Goal: Navigation & Orientation: Find specific page/section

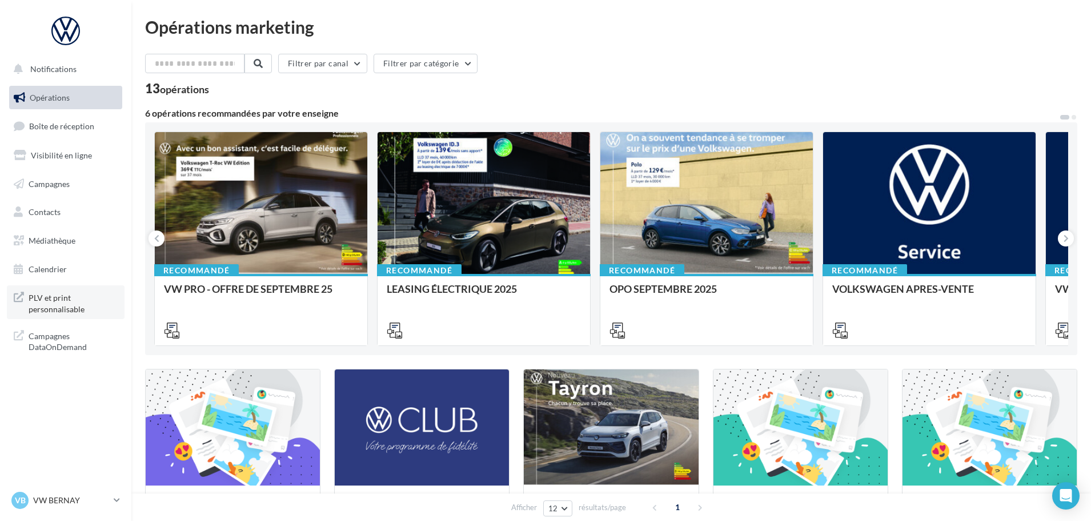
click at [55, 298] on span "PLV et print personnalisable" at bounding box center [73, 302] width 89 height 25
click at [61, 307] on span "PLV et print personnalisable" at bounding box center [73, 302] width 89 height 25
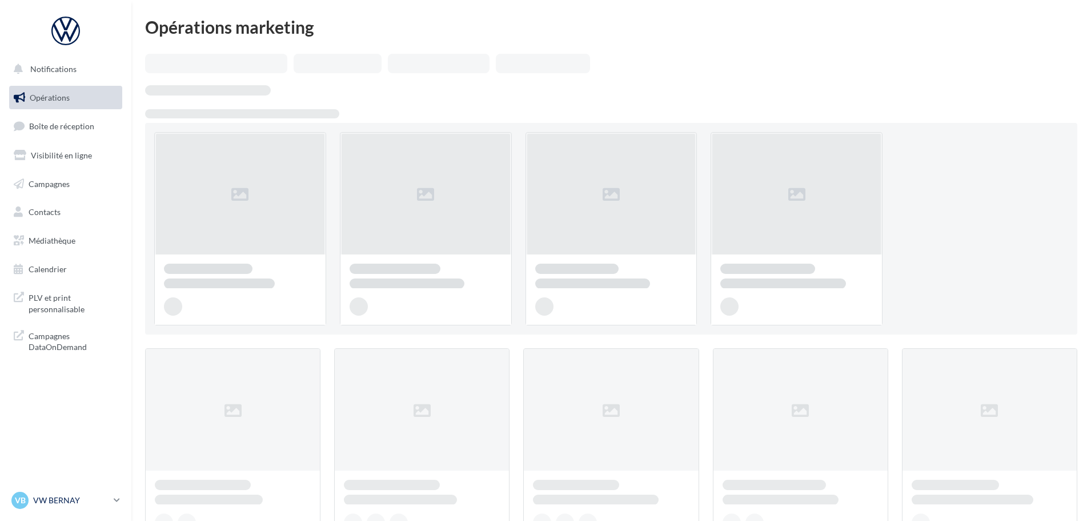
click at [63, 510] on link "VB VW BERNAY vw-ber-vau" at bounding box center [65, 500] width 113 height 22
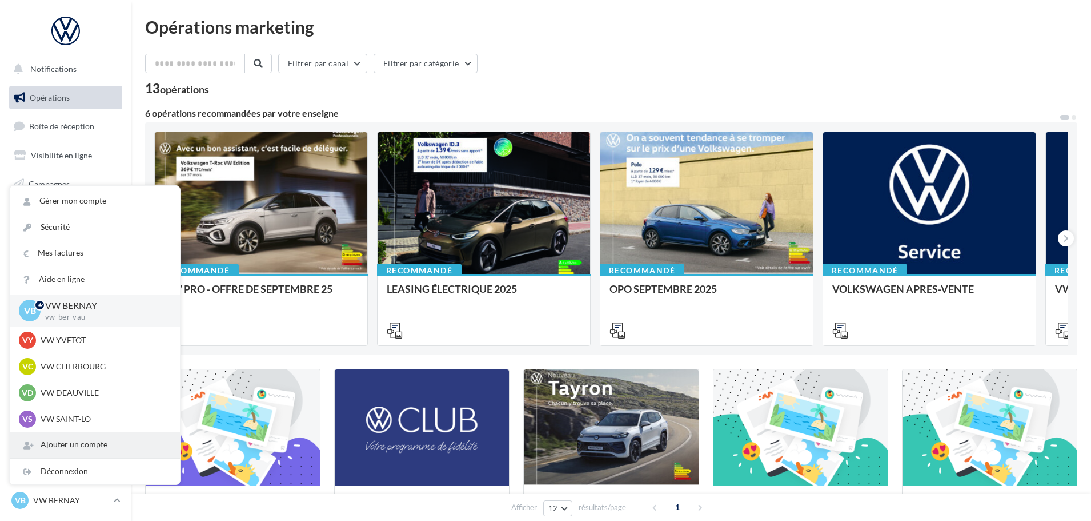
click at [74, 455] on div "Ajouter un compte" at bounding box center [95, 444] width 170 height 26
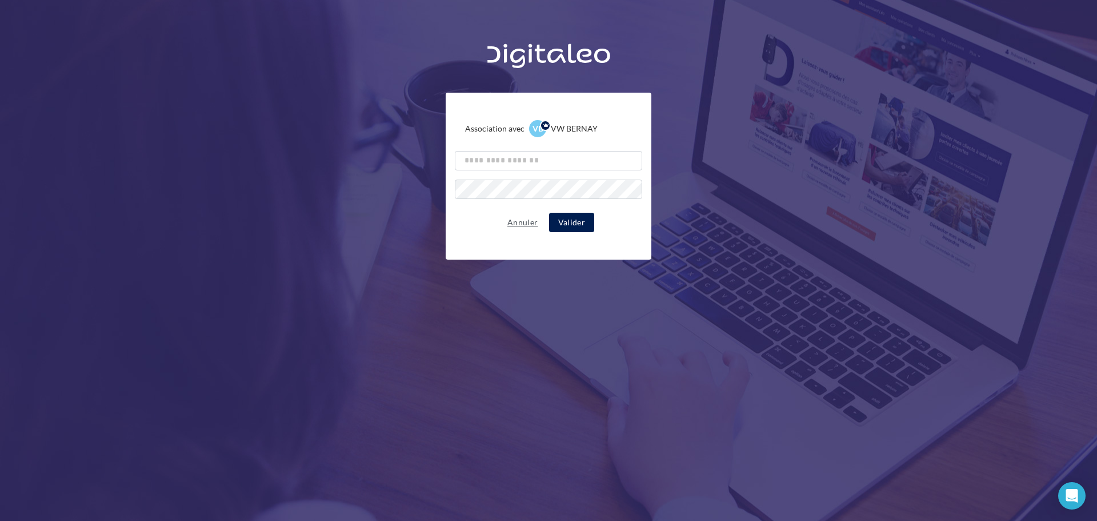
click at [522, 218] on button "Annuler" at bounding box center [522, 222] width 39 height 14
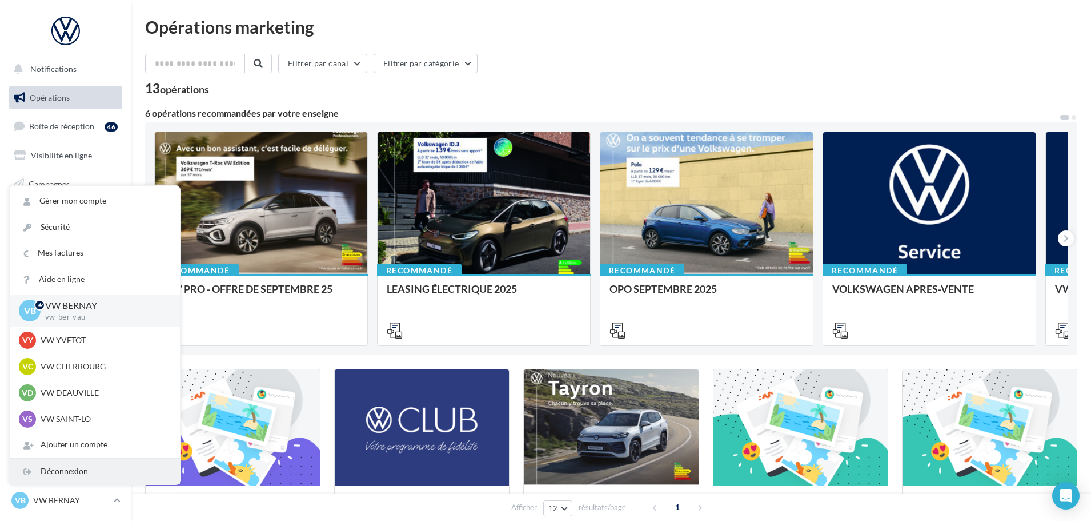
click at [93, 469] on div "Déconnexion" at bounding box center [95, 471] width 170 height 26
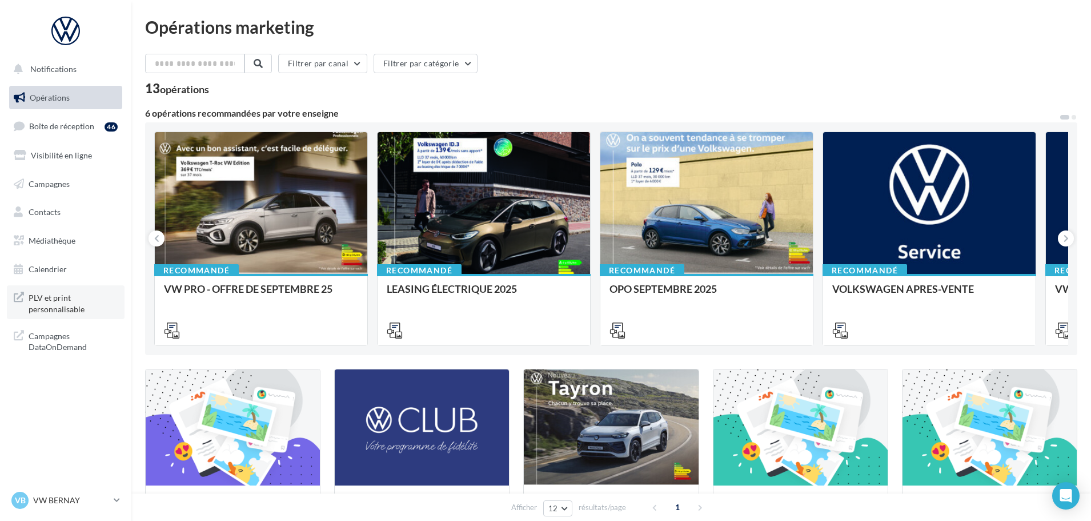
click at [68, 306] on span "PLV et print personnalisable" at bounding box center [73, 302] width 89 height 25
click at [62, 507] on div "VB VW BERNAY vw-ber-vau" at bounding box center [60, 499] width 98 height 17
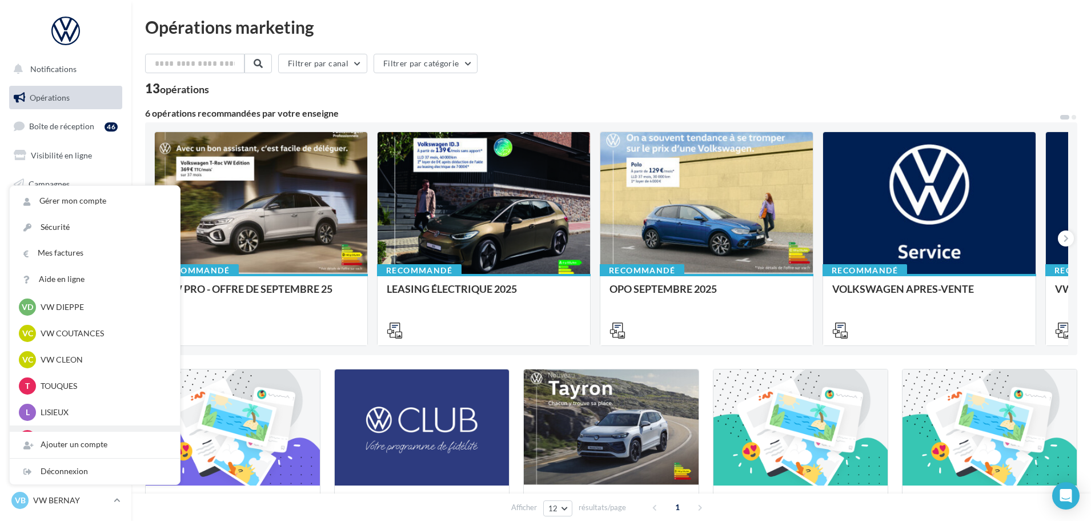
scroll to position [343, 0]
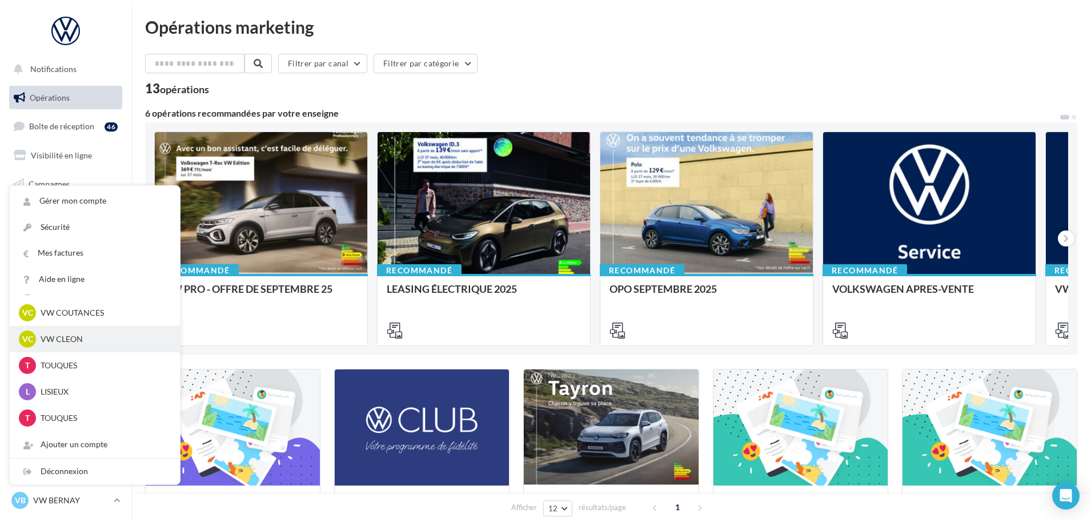
click at [57, 349] on div "VC VW CLEON vw-cle-vau" at bounding box center [95, 339] width 170 height 26
click at [74, 335] on p "VW CLEON" at bounding box center [104, 338] width 126 height 11
